Goal: Find specific page/section: Find specific page/section

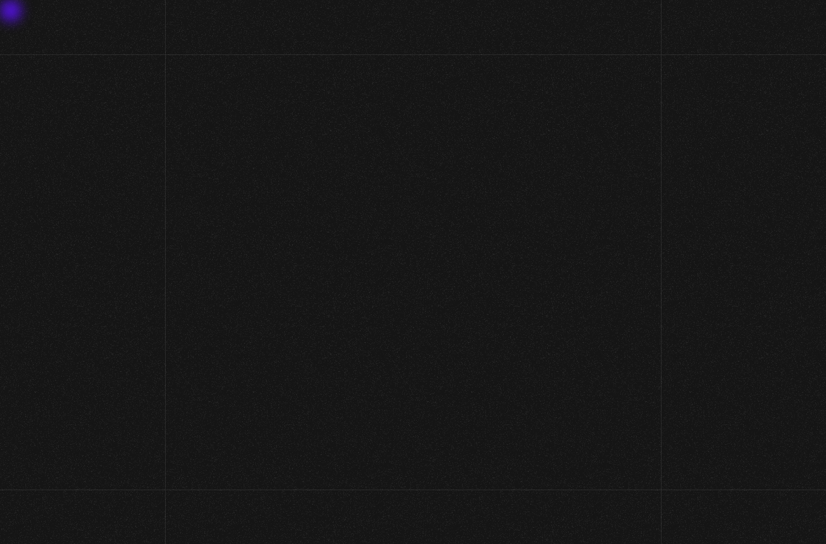
scroll to position [115, 0]
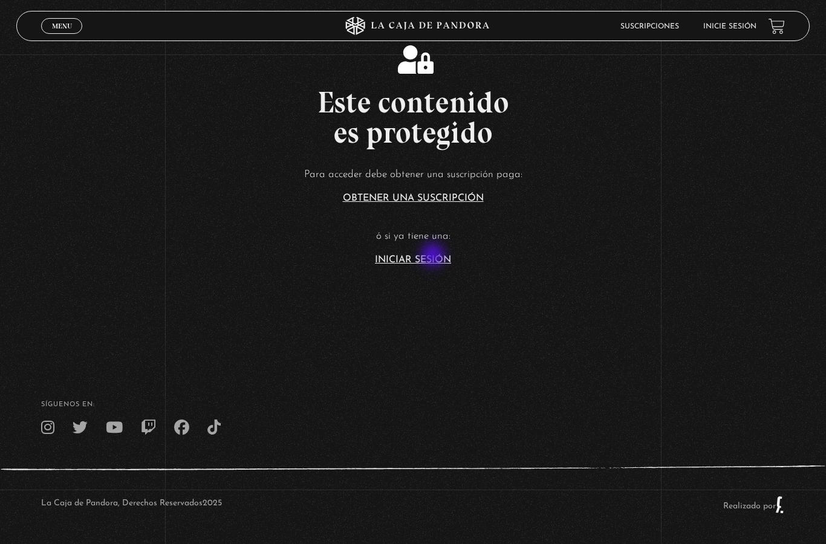
click at [434, 256] on section "Este contenido es protegido Para acceder debe obtener una suscripción paga: Obt…" at bounding box center [413, 141] width 826 height 435
click at [414, 255] on link "Iniciar Sesión" at bounding box center [413, 260] width 76 height 10
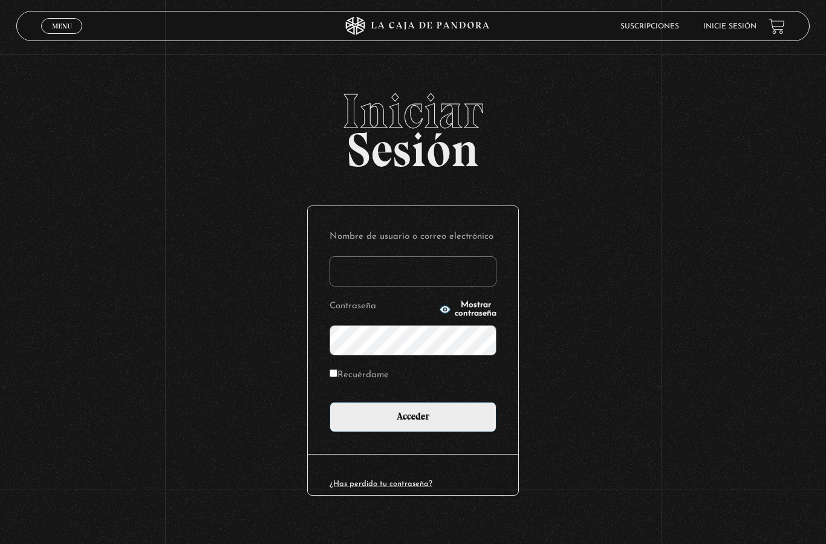
type input "[EMAIL_ADDRESS][DOMAIN_NAME]"
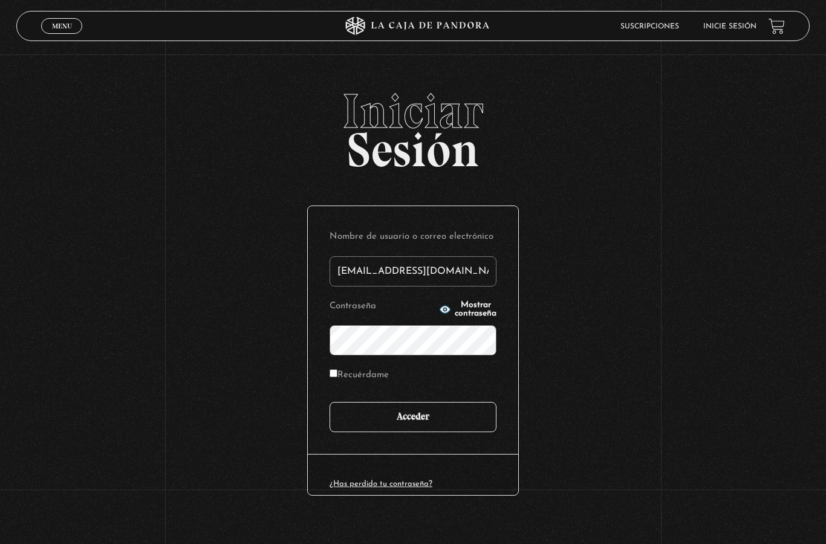
click at [452, 422] on input "Acceder" at bounding box center [412, 417] width 167 height 30
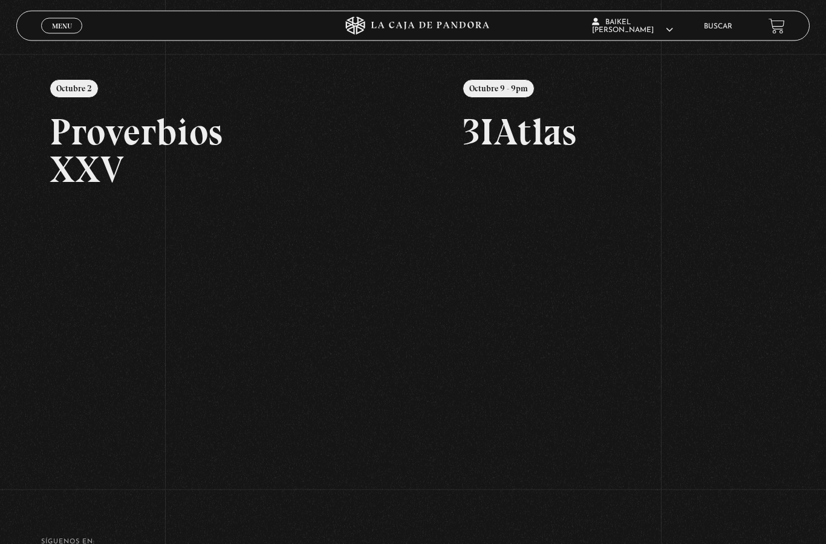
scroll to position [144, 0]
